Goal: Entertainment & Leisure: Consume media (video, audio)

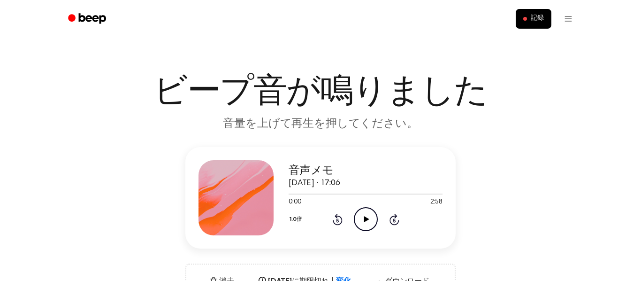
click at [375, 223] on icon "Play Audio" at bounding box center [366, 219] width 24 height 24
click at [296, 221] on button "1.0倍" at bounding box center [297, 219] width 17 height 16
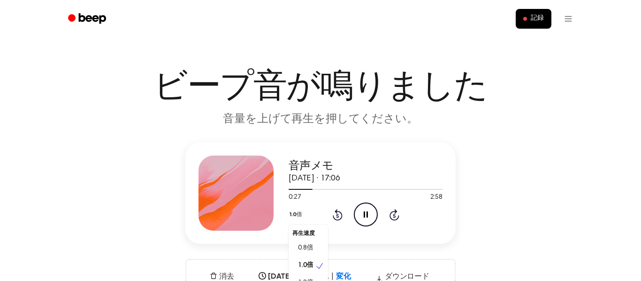
click at [504, 195] on div "音声メモ [DATE] · 17:06 0:27 2:58 お使いのブラウザは [object Object] 要素をサポートしていません。 1.0倍 再生速…" at bounding box center [320, 229] width 619 height 174
click at [504, 195] on div "音声メモ [DATE] · 17:06 0:28 2:58 お使いのブラウザは [object Object] 要素をサポートしていません。 1.0倍 Rew…" at bounding box center [320, 229] width 619 height 174
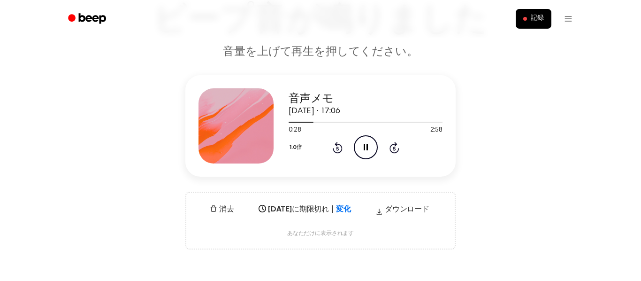
scroll to position [73, 0]
click at [298, 146] on font "1.0倍" at bounding box center [296, 147] width 12 height 6
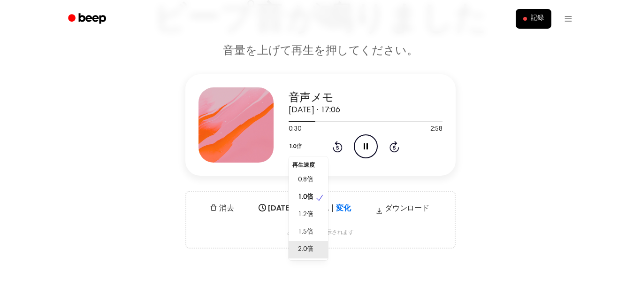
click at [308, 246] on span "2.0倍" at bounding box center [305, 250] width 15 height 10
click at [380, 121] on div at bounding box center [366, 121] width 154 height 1
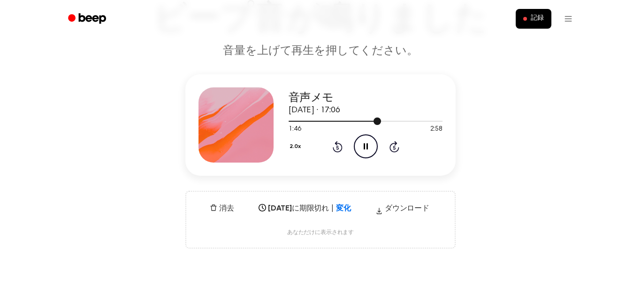
click at [402, 122] on div at bounding box center [366, 121] width 154 height 1
click at [432, 121] on div at bounding box center [366, 121] width 154 height 1
click at [533, 224] on div "音声メモ 2025年10月7日 · 17:06 2:58 2:58 お使いのブラウザは [object Object] 要素をサポートしていません。 2.0x…" at bounding box center [320, 161] width 619 height 174
click at [381, 207] on icon "button" at bounding box center [379, 211] width 8 height 14
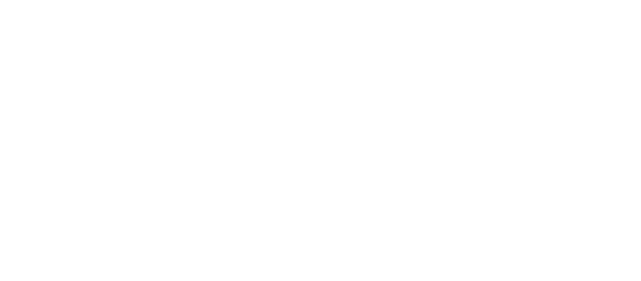
scroll to position [0, 0]
